Goal: Transaction & Acquisition: Purchase product/service

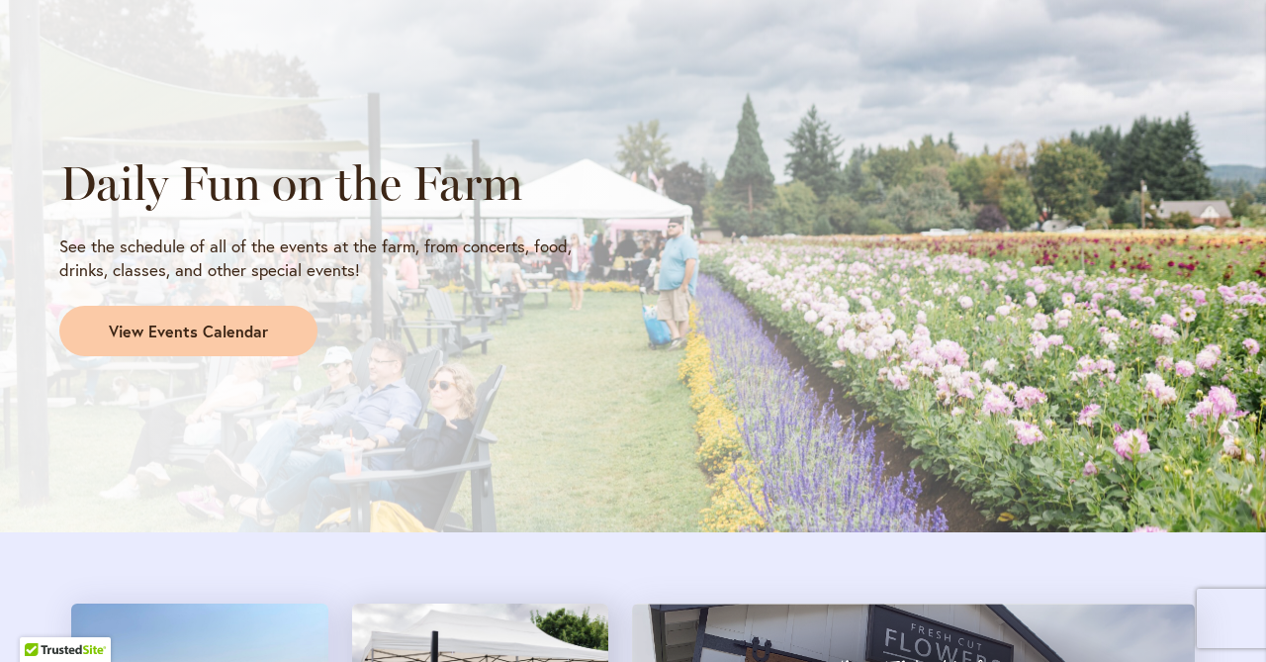
scroll to position [1721, 0]
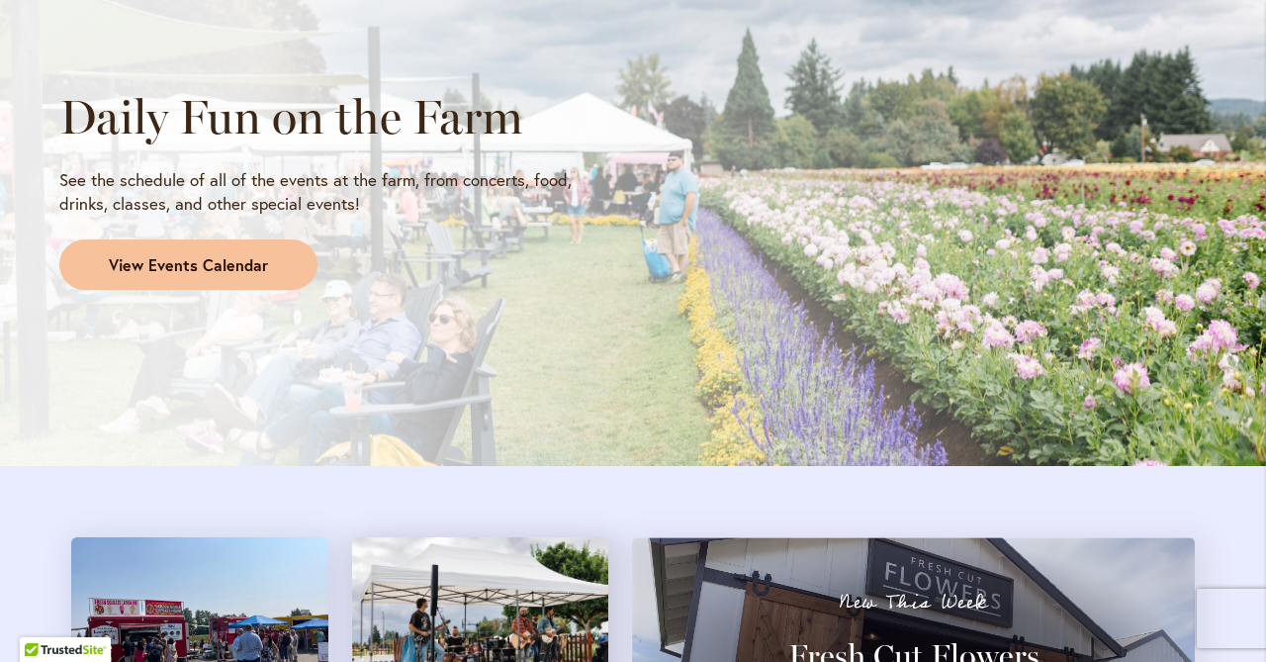
click at [205, 257] on span "View Events Calendar" at bounding box center [188, 265] width 159 height 23
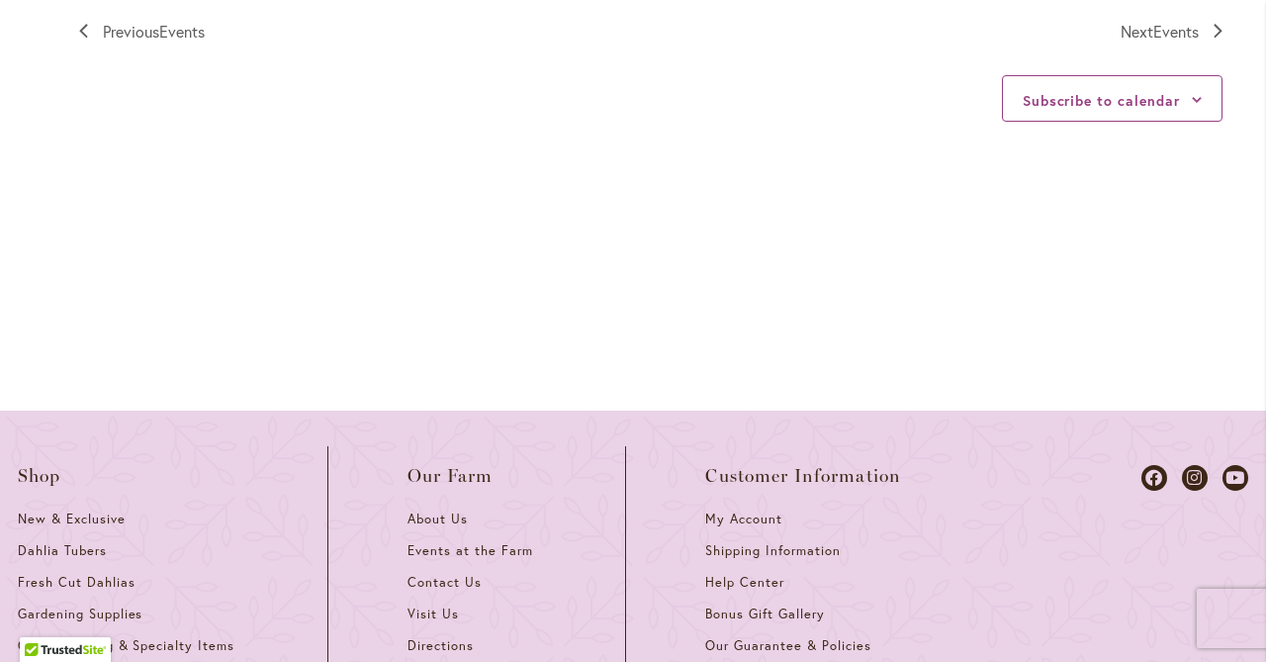
scroll to position [2675, 0]
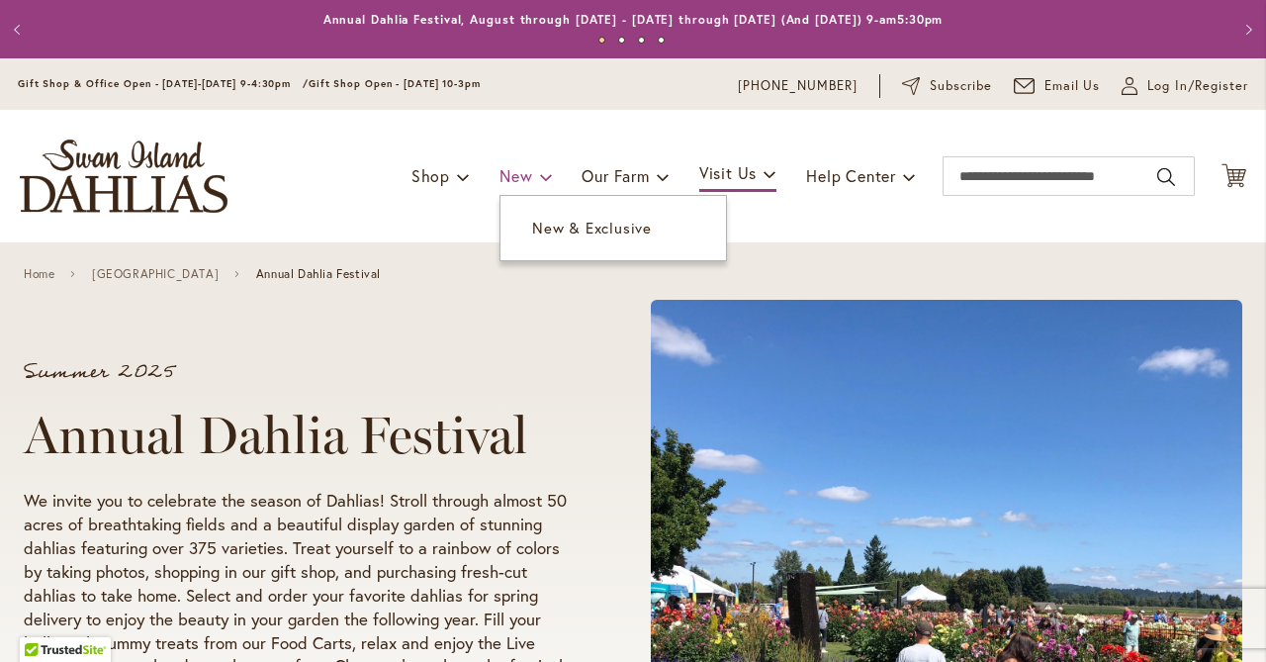
click at [503, 172] on span "New" at bounding box center [516, 175] width 33 height 21
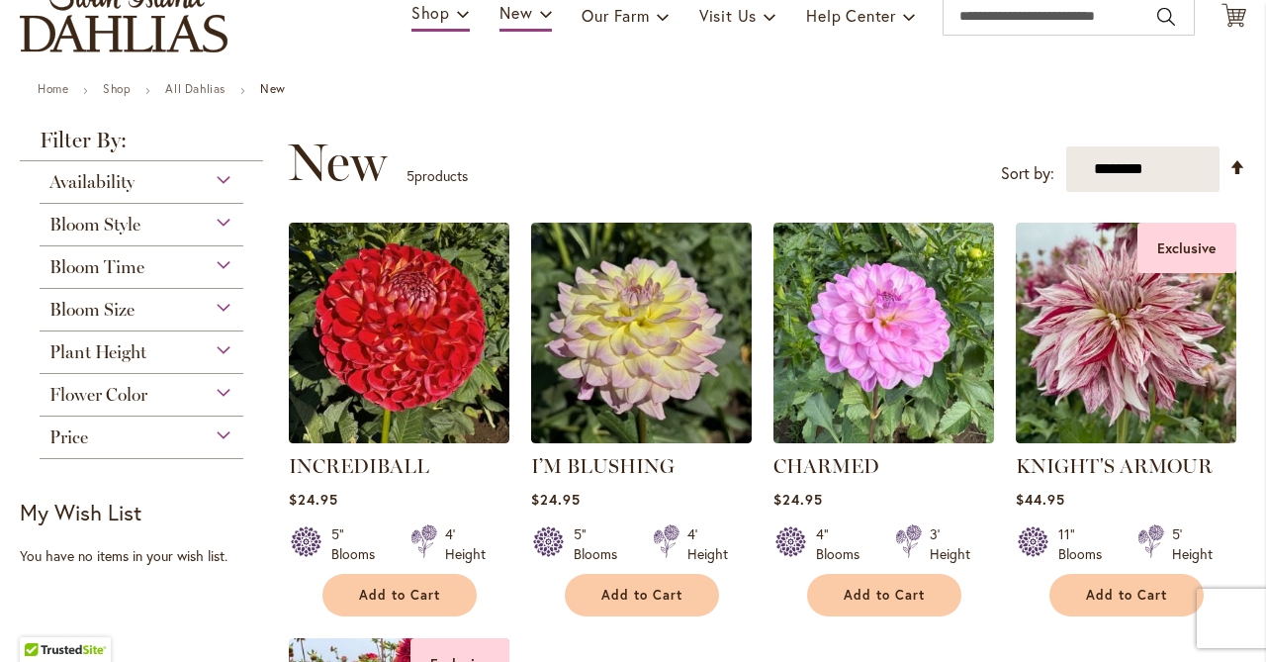
scroll to position [159, 0]
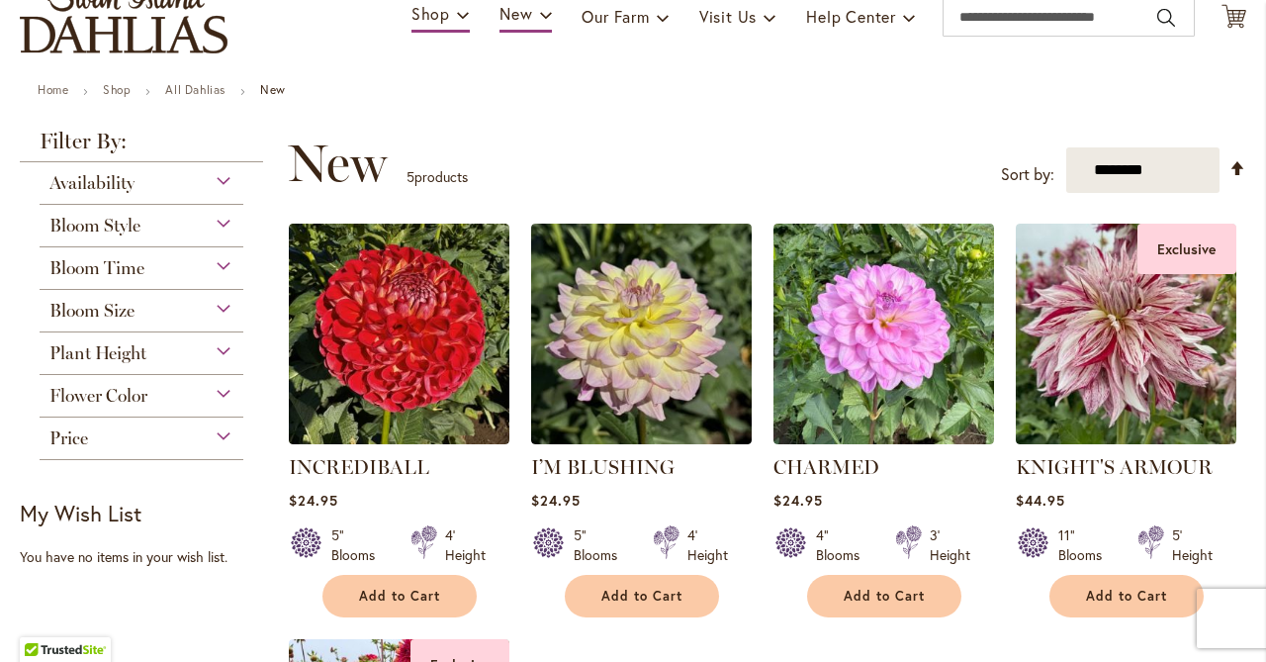
click at [221, 218] on div "Bloom Style" at bounding box center [142, 221] width 204 height 32
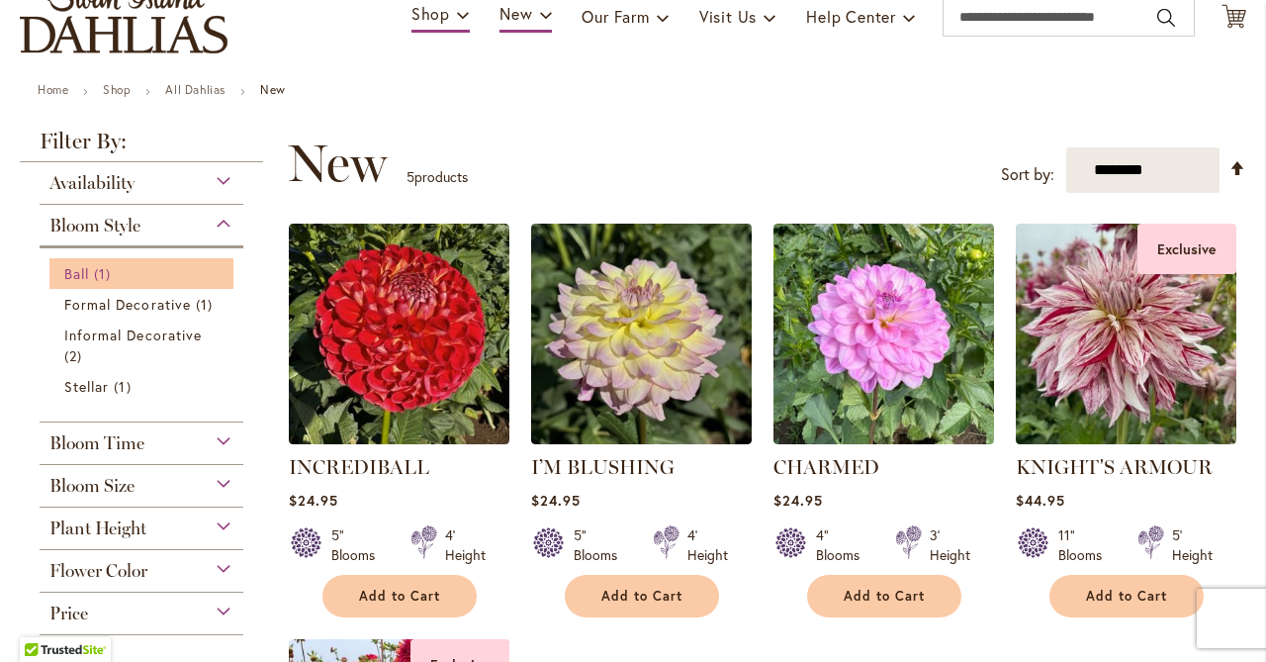
click at [79, 271] on span "Ball" at bounding box center [76, 273] width 25 height 19
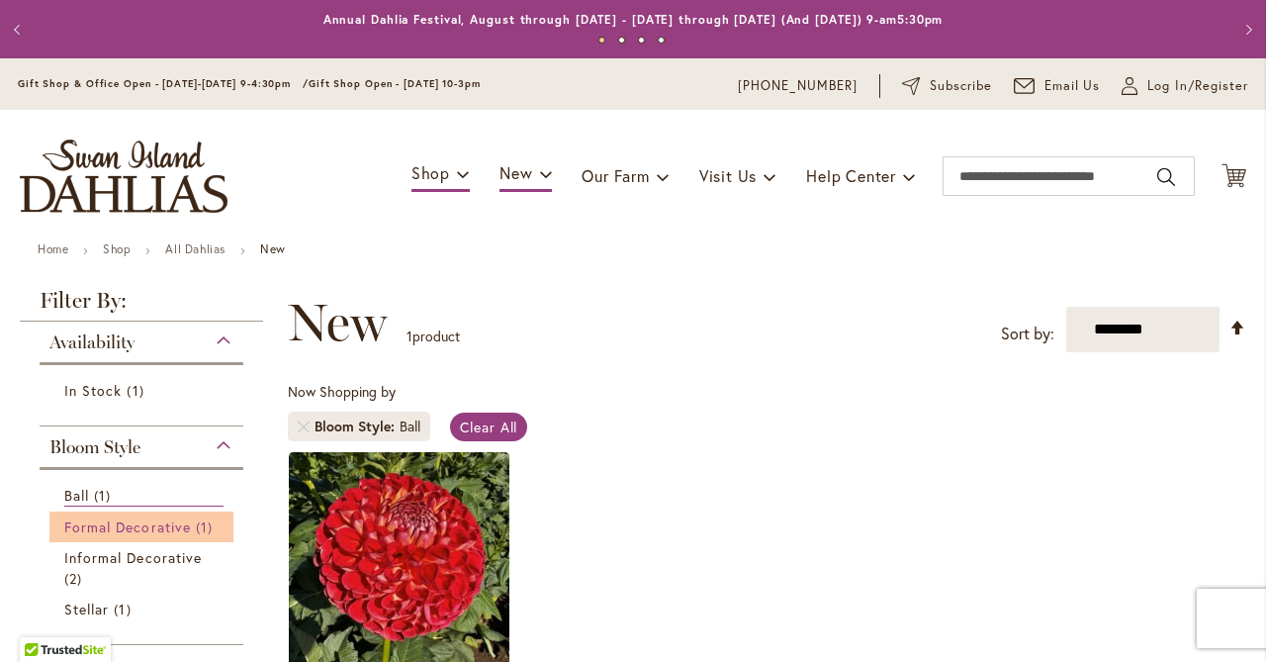
click at [183, 530] on span "Formal Decorative" at bounding box center [127, 526] width 127 height 19
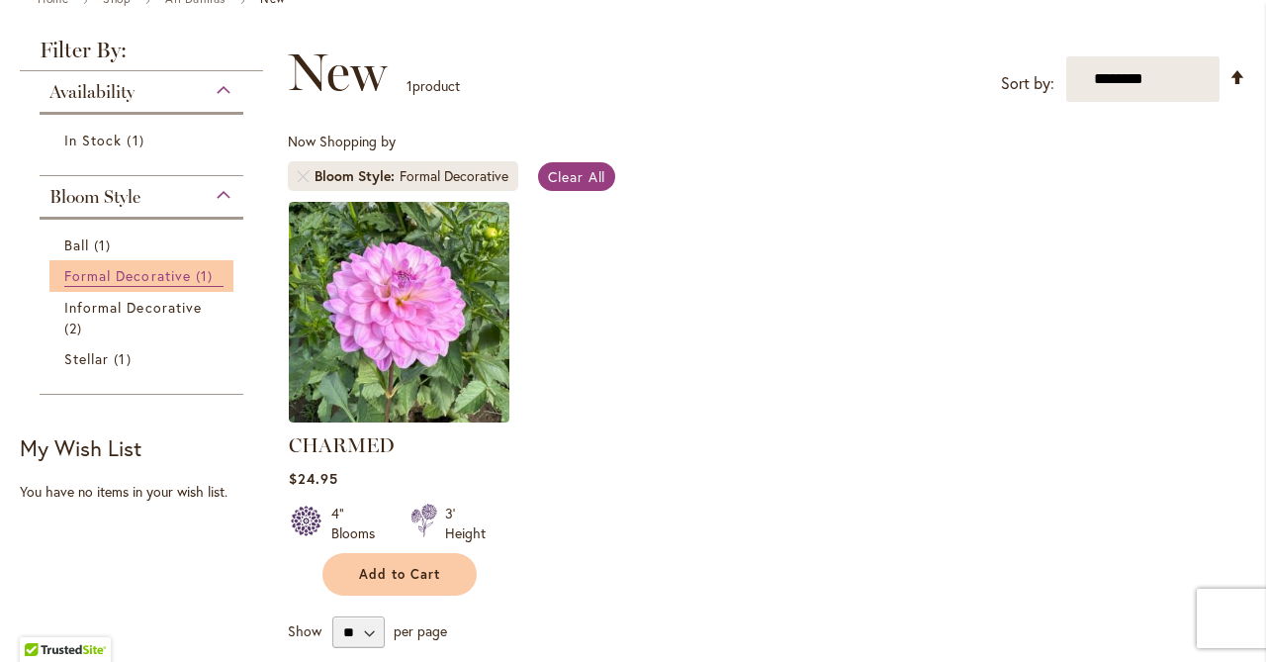
scroll to position [256, 0]
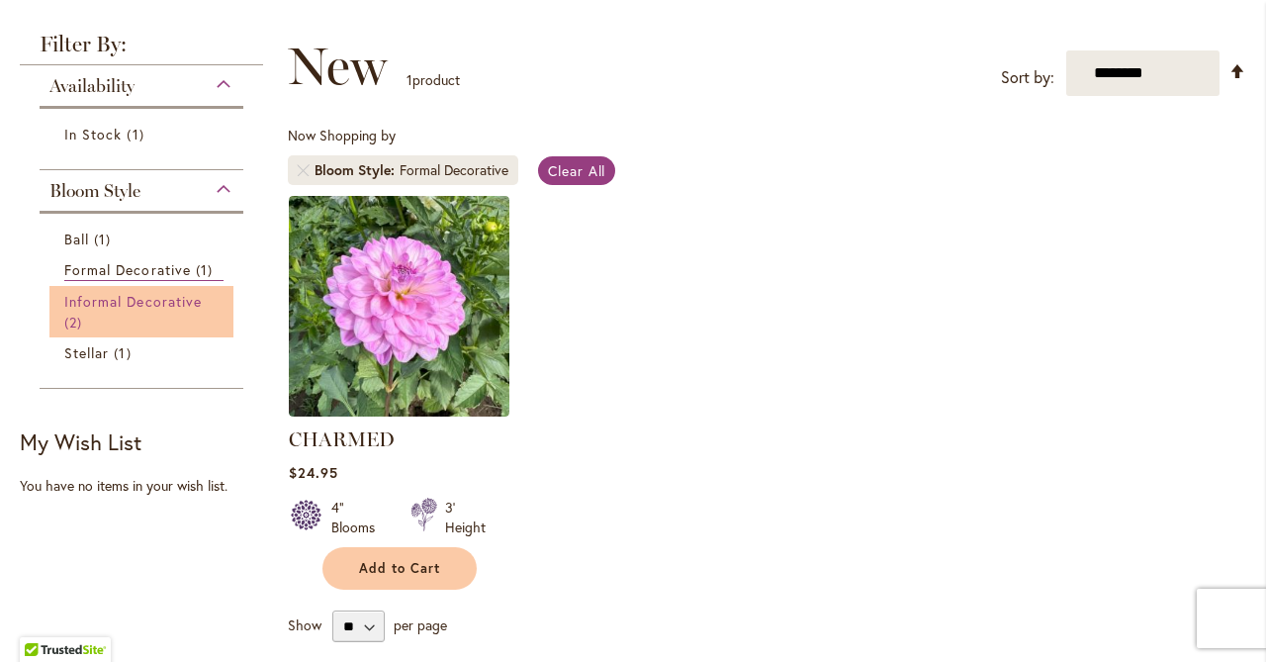
click at [144, 297] on span "Informal Decorative" at bounding box center [132, 301] width 137 height 19
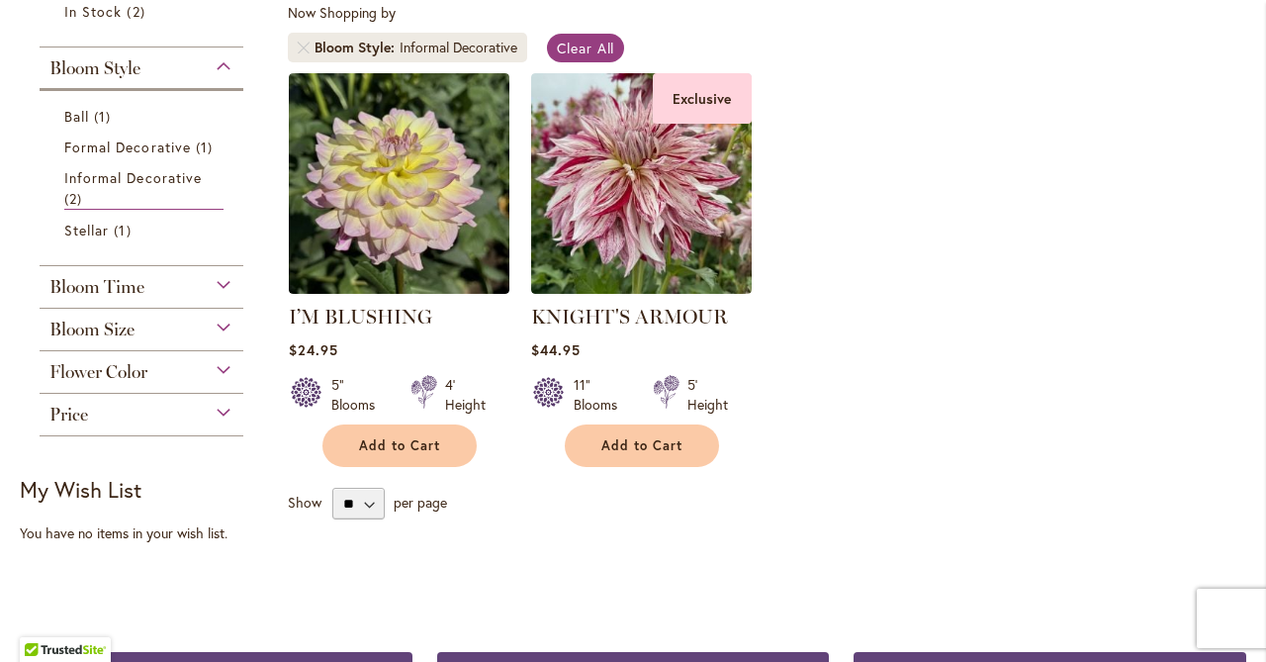
scroll to position [380, 0]
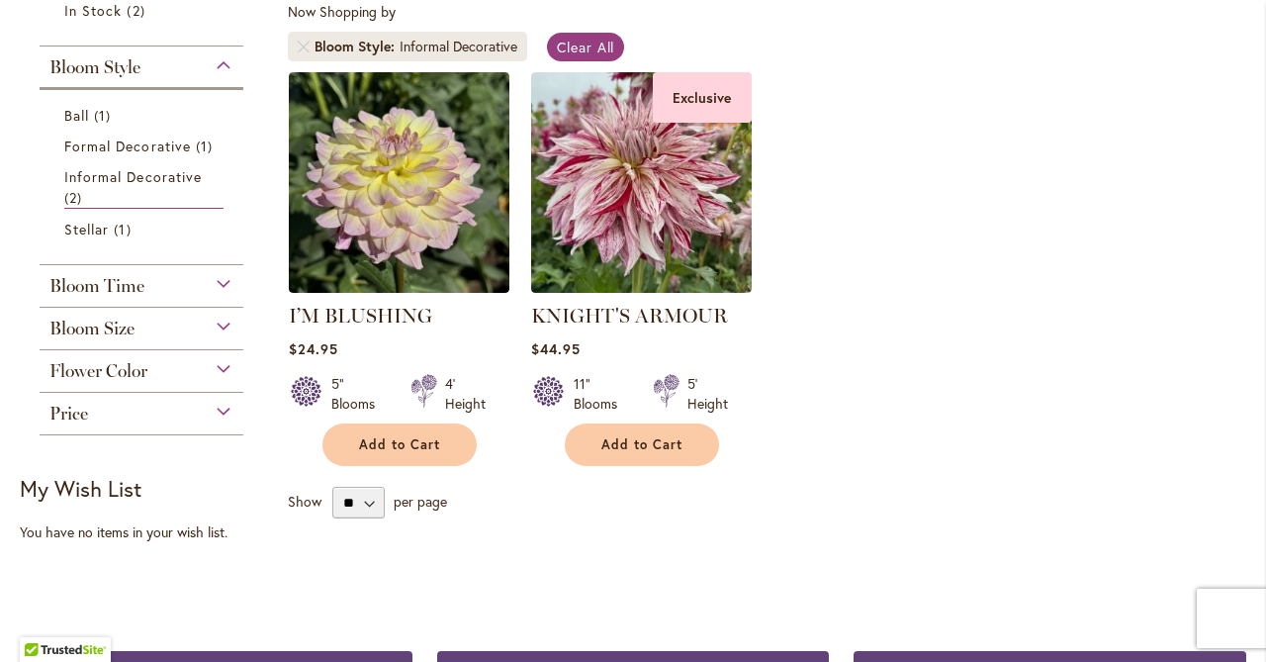
click at [225, 330] on div "Bloom Size" at bounding box center [142, 324] width 204 height 32
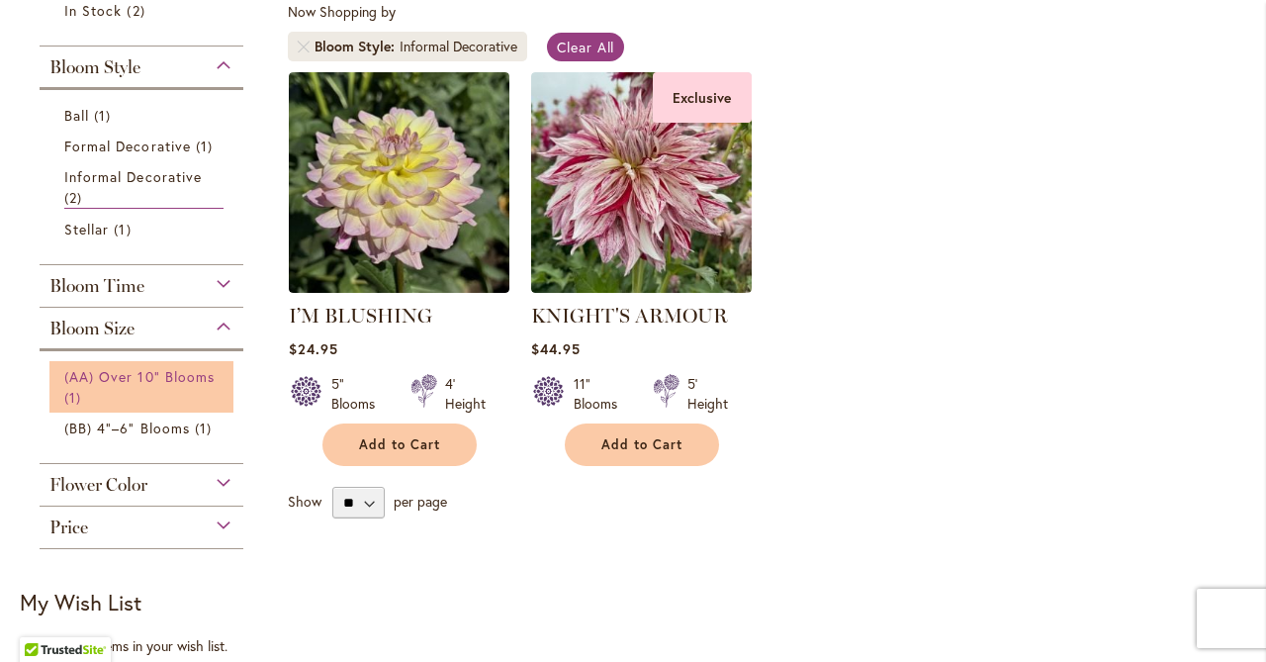
click at [147, 425] on span "(BB) 4"–6" Blooms" at bounding box center [127, 427] width 126 height 19
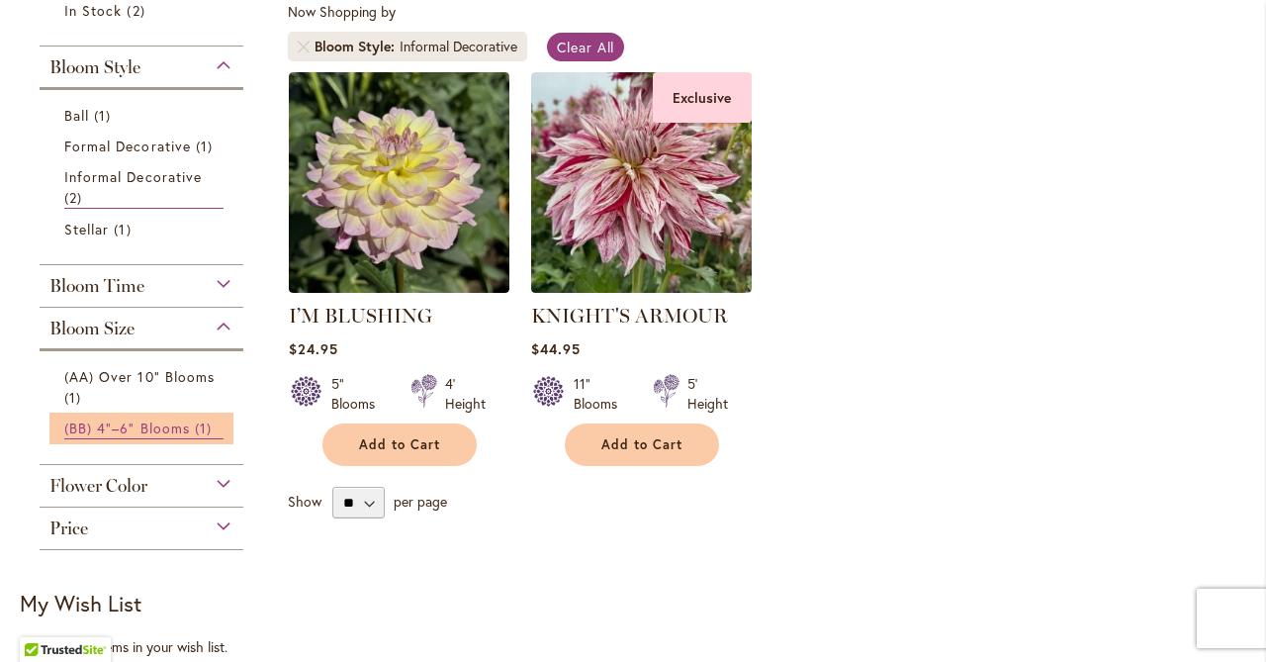
click at [126, 434] on span "(BB) 4"–6" Blooms" at bounding box center [127, 427] width 126 height 19
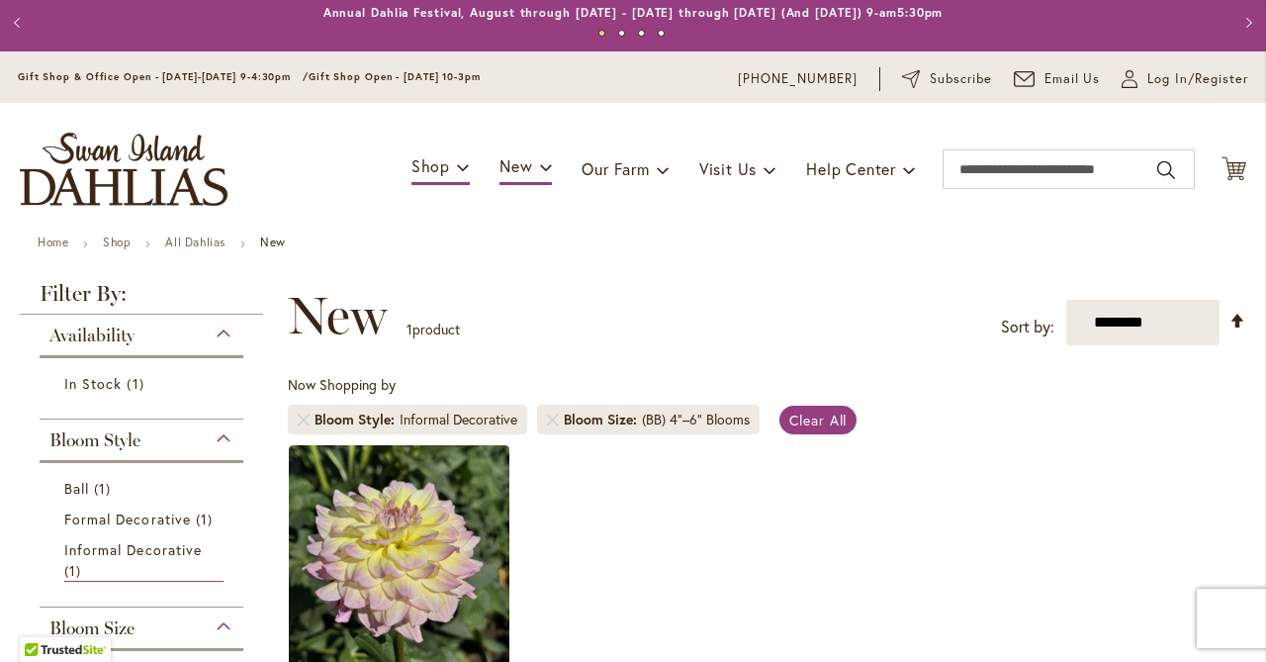
scroll to position [8, 0]
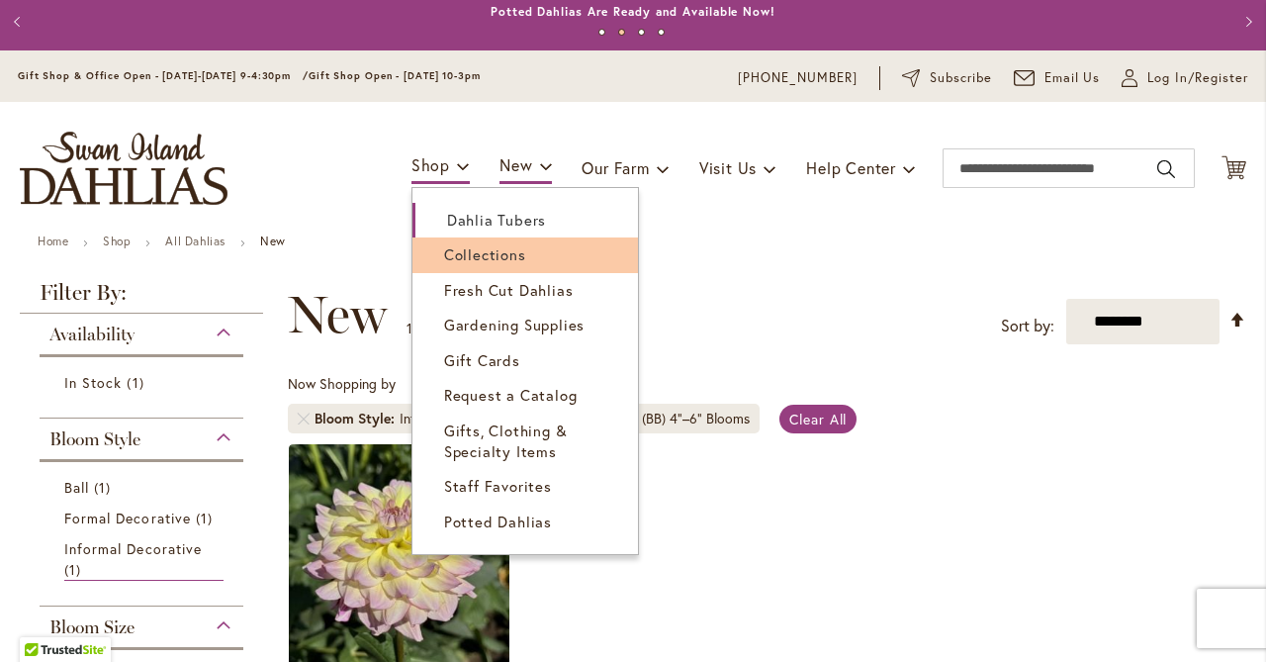
click at [433, 254] on link "Collections" at bounding box center [525, 254] width 226 height 35
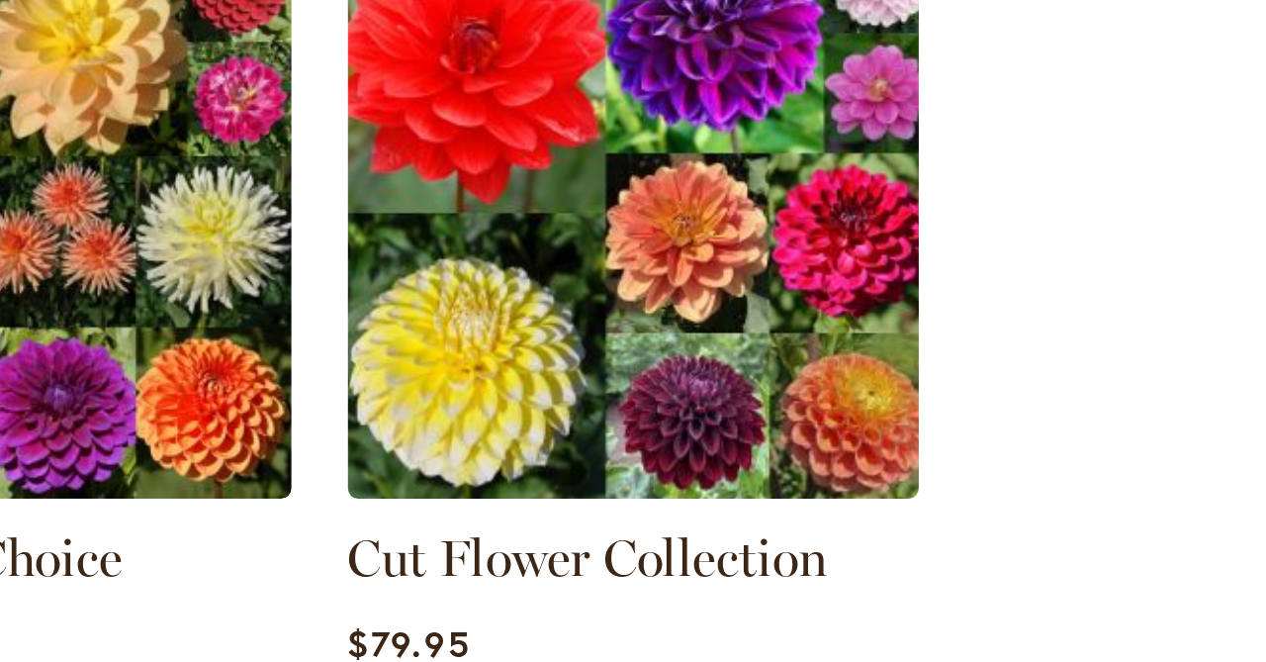
scroll to position [652, 0]
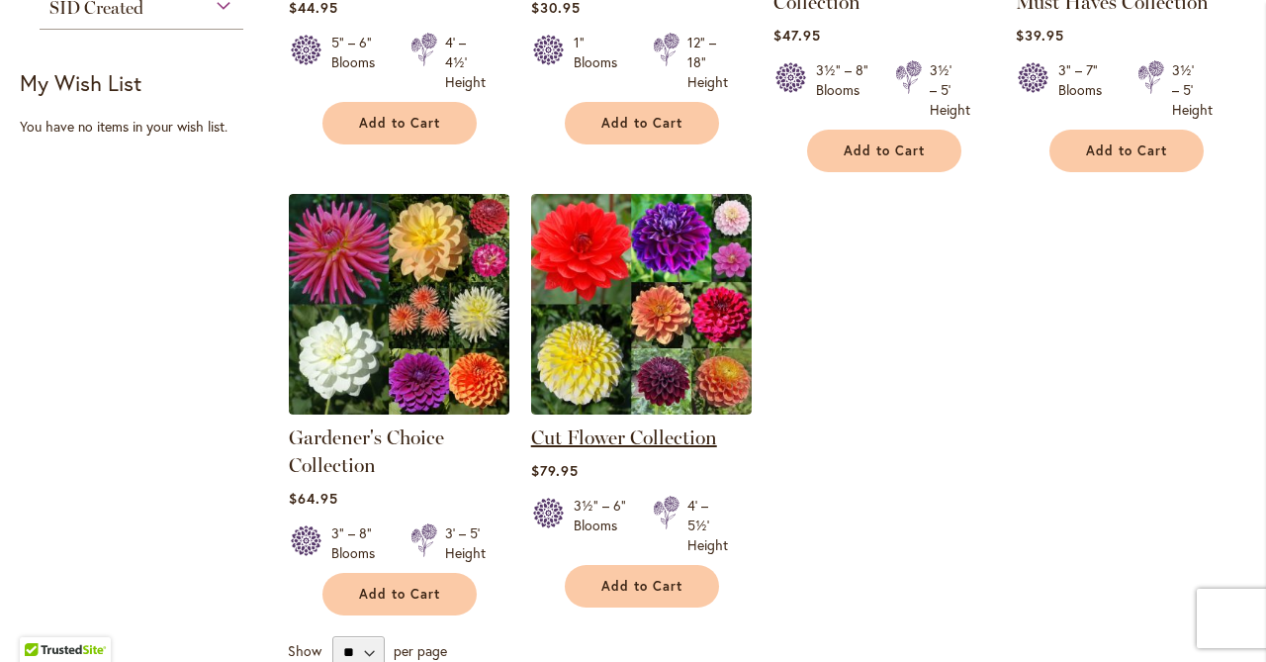
click at [549, 429] on link "Cut Flower Collection" at bounding box center [624, 437] width 186 height 24
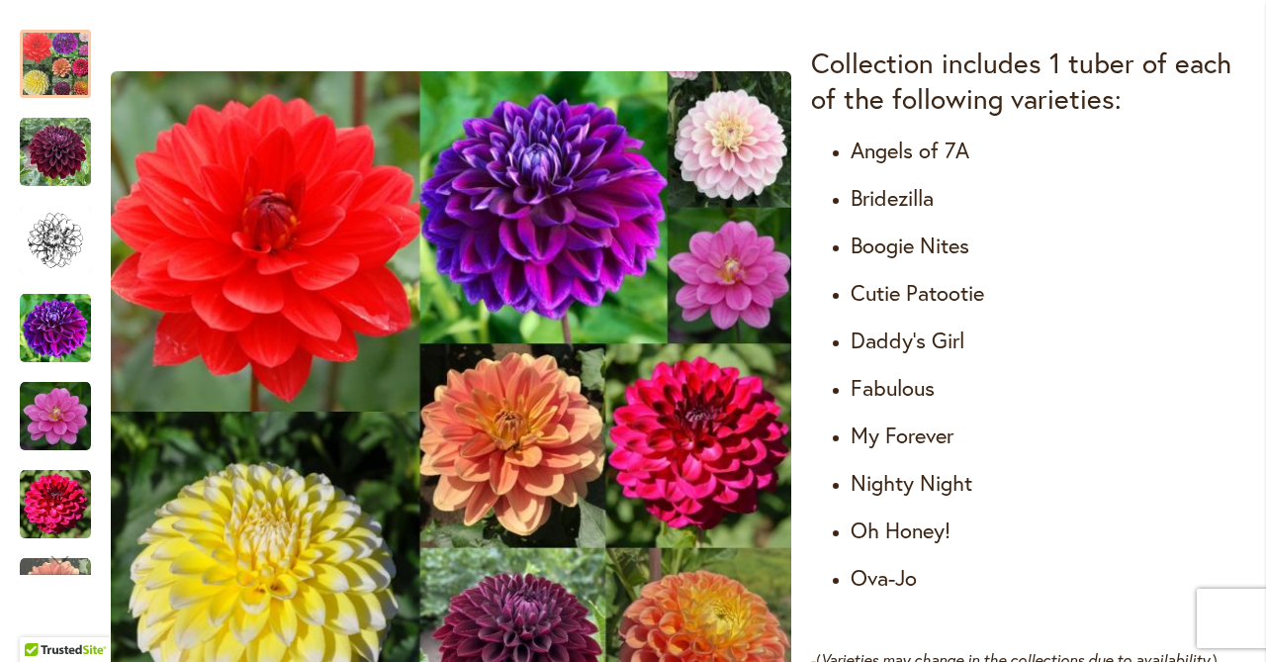
scroll to position [1195, 0]
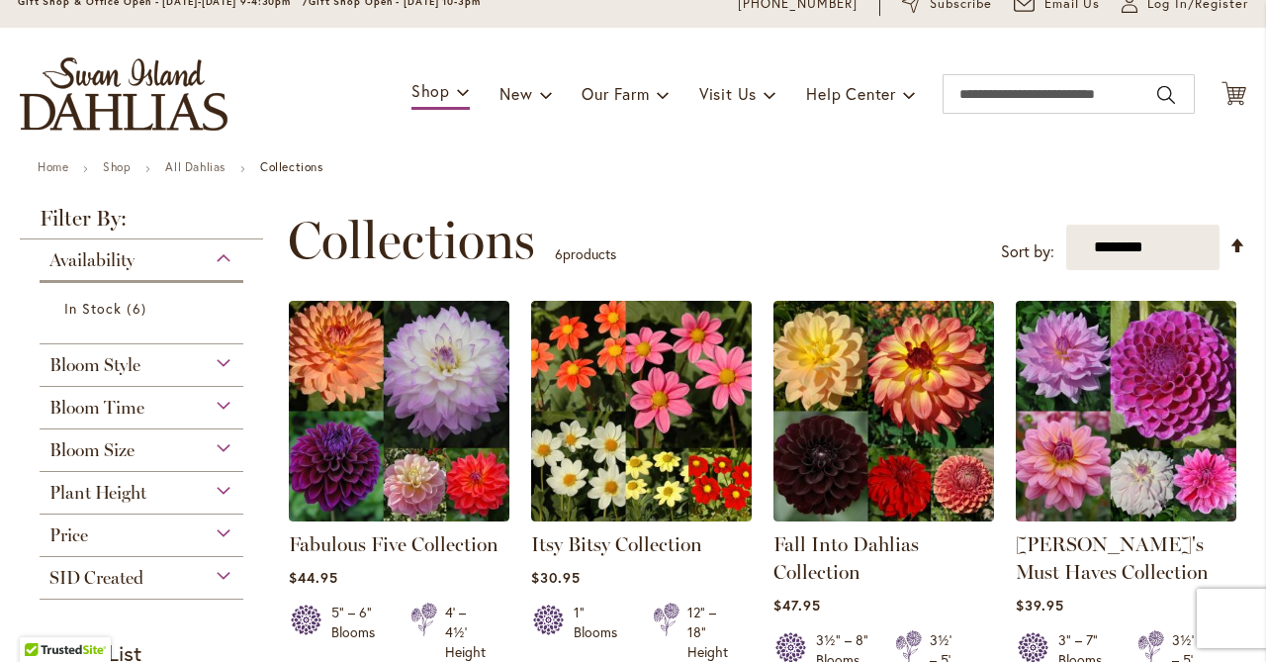
scroll to position [110, 0]
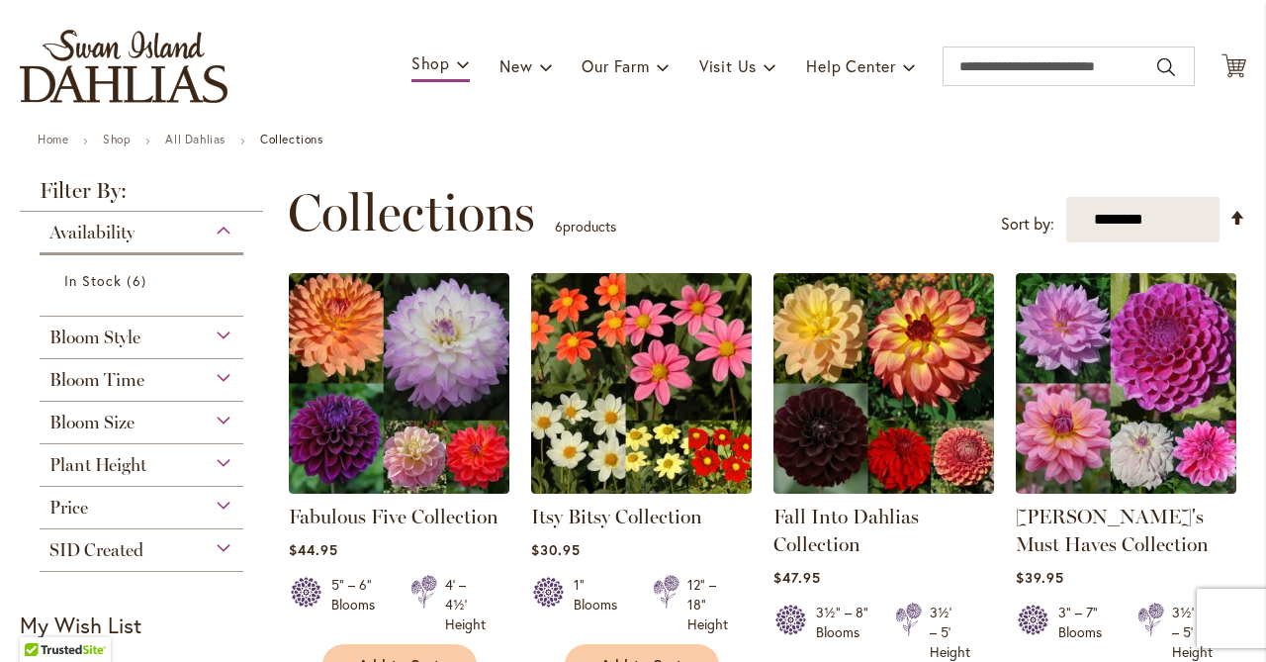
click at [226, 328] on div "Bloom Style" at bounding box center [142, 333] width 204 height 32
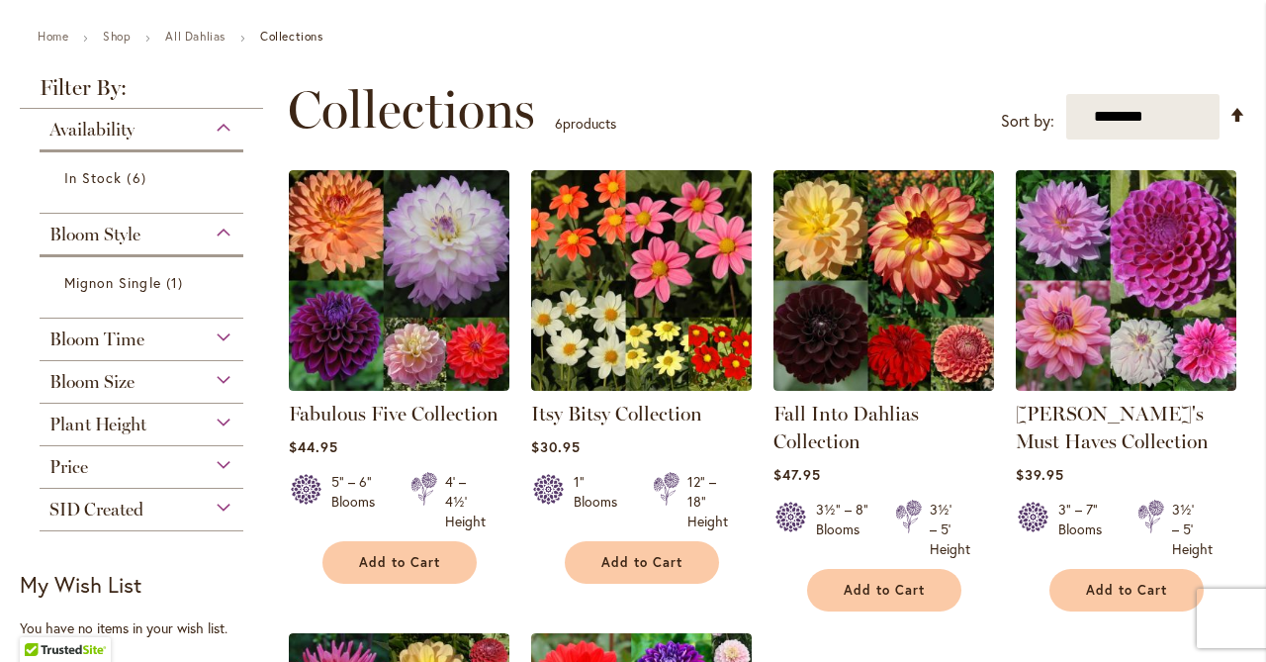
scroll to position [212, 0]
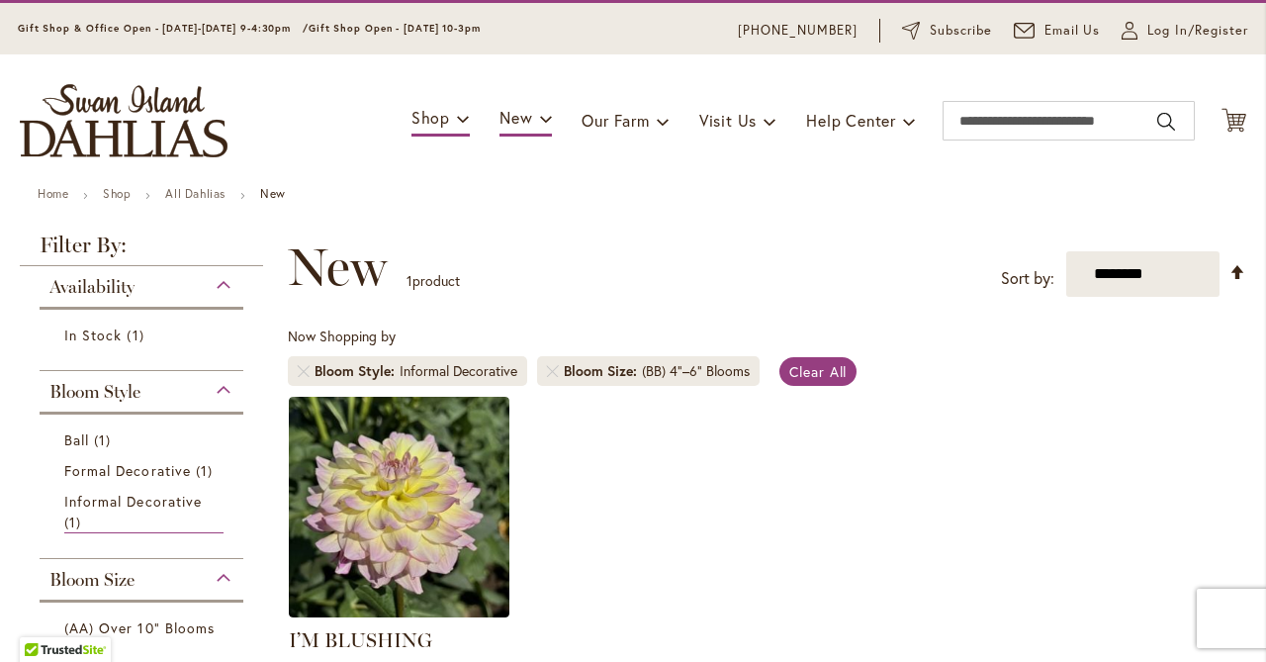
scroll to position [54, 0]
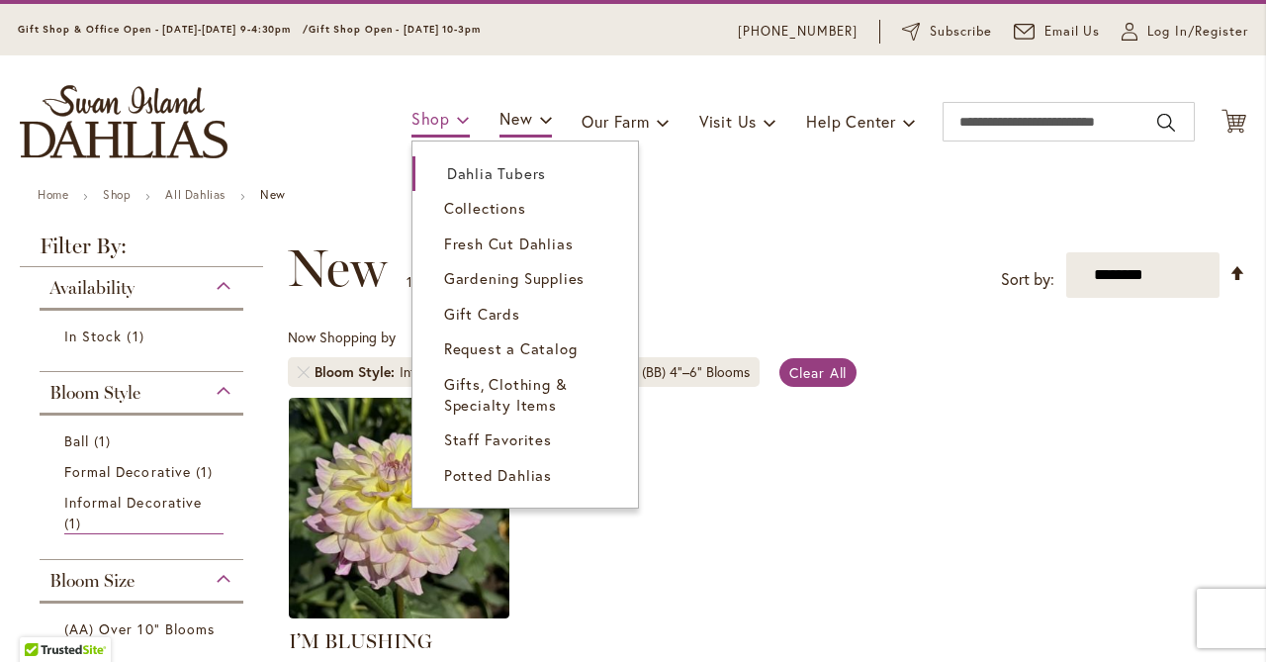
click at [421, 116] on span "Shop" at bounding box center [431, 118] width 39 height 21
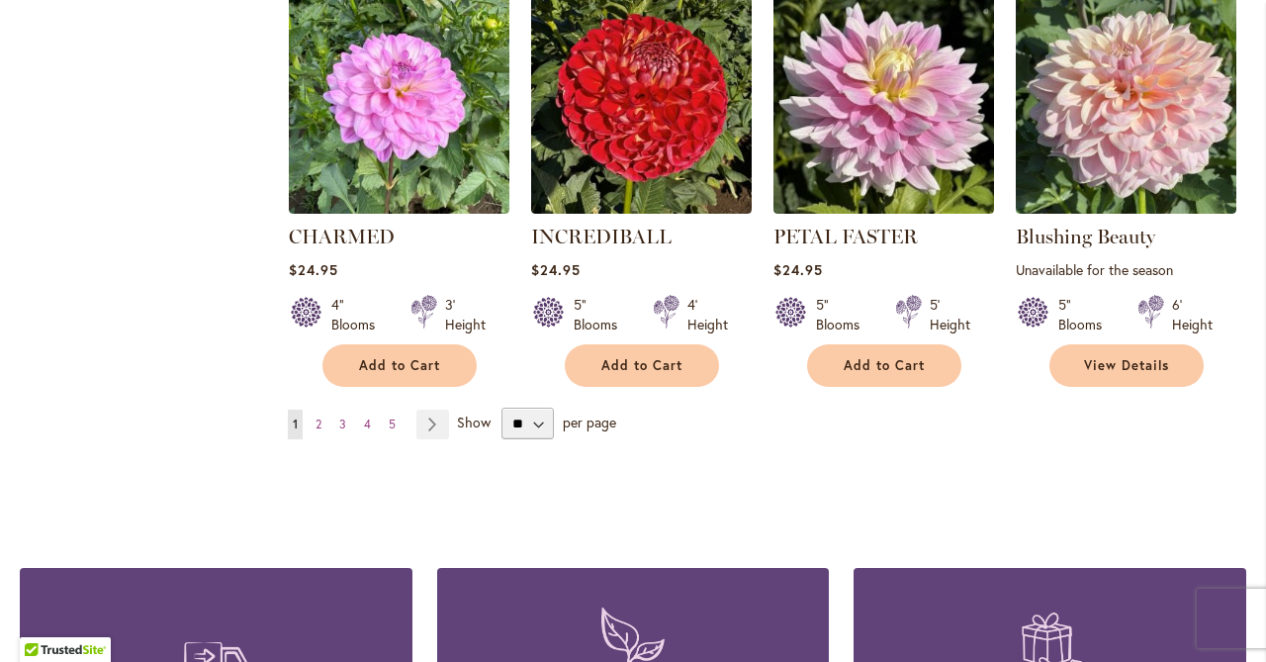
scroll to position [1670, 0]
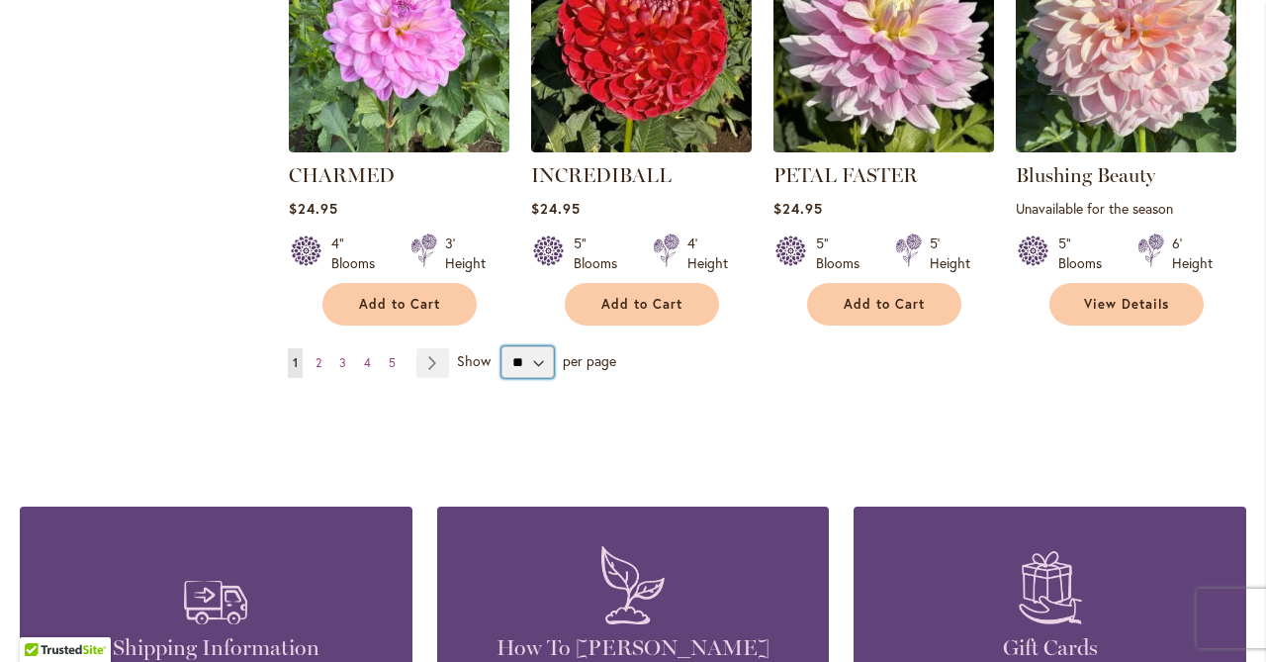
select select "**"
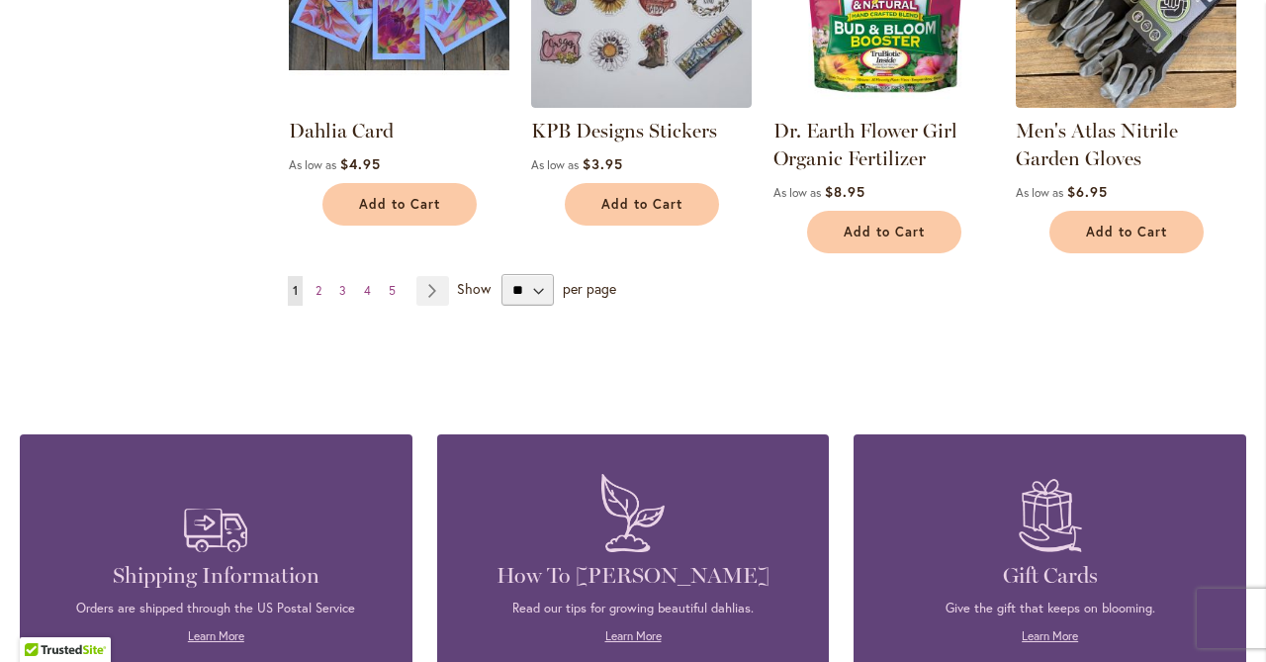
scroll to position [6483, 0]
